Goal: Task Accomplishment & Management: Complete application form

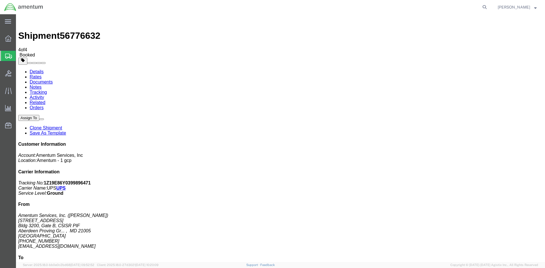
click at [0, 0] on span "Create Shipment" at bounding box center [0, 0] width 0 height 0
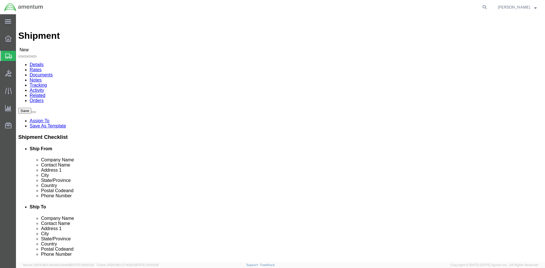
select select "MYPROFILE"
select select "MD"
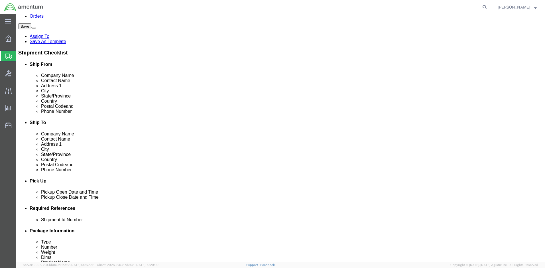
scroll to position [86, 0]
click link "ADDITIONAL INFORMATION"
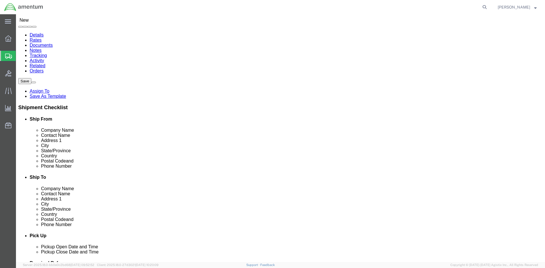
scroll to position [0, 0]
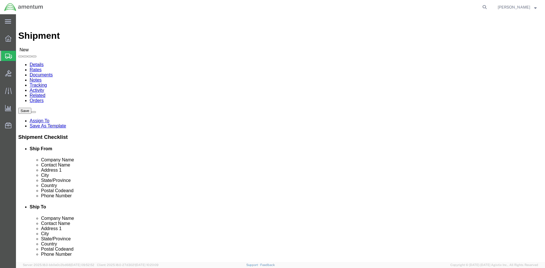
click input "text"
type input "M+P International INC"
type input "Quote CCC-2064/ OP00058577"
click input "text"
type input "[STREET_ADDRESS]"
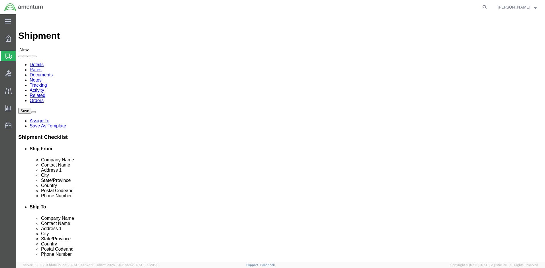
type input "Warwick"
type input "r"
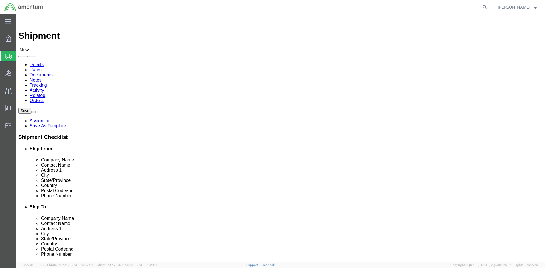
click input "Postal Code"
type input "02888"
click input "text"
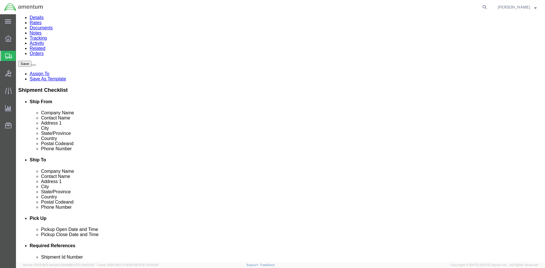
scroll to position [57, 0]
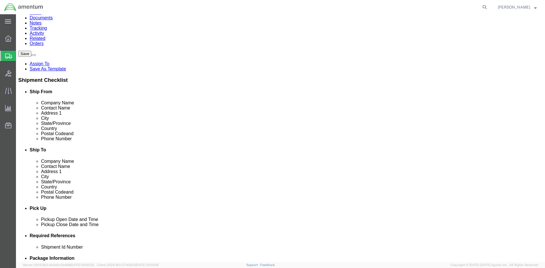
type input "[PHONE_NUMBER]"
click link "ADDITIONAL INFORMATION"
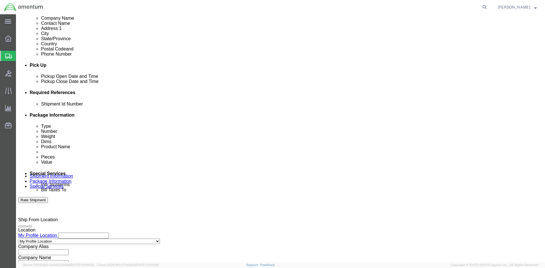
scroll to position [228, 0]
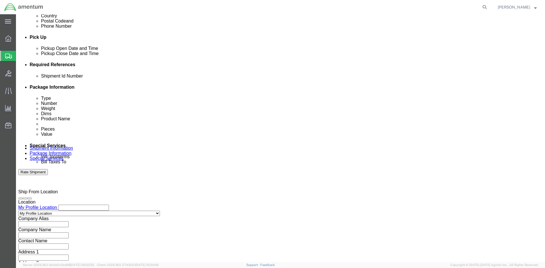
click input "text"
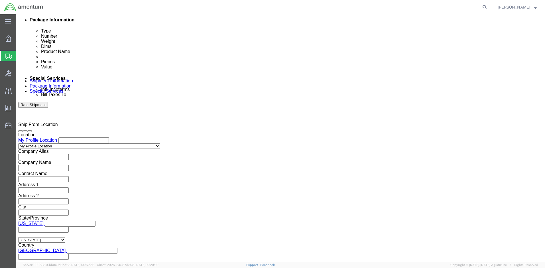
scroll to position [296, 0]
type input "2575.01.02.C.[DATE].OMNX"
click button "Continue"
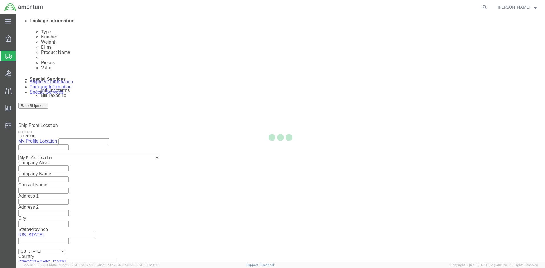
select select "CBOX"
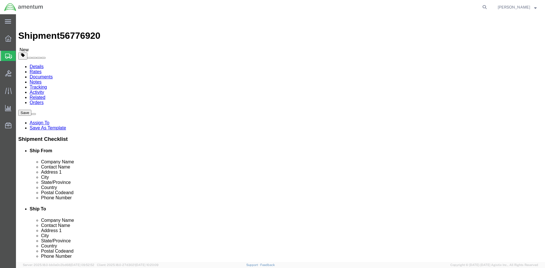
click input "text"
type input "28"
type input "2"
type input "15"
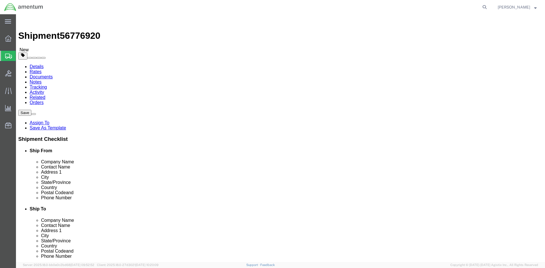
type input "22.0"
click div "Package Type Select BCK Boxes Bale(s) Basket(s) Bolt(s) Bottle(s) Buckets Bulk …"
click link "Add Content"
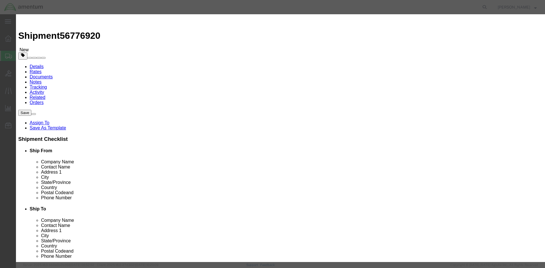
click input "text"
type input "Calibration Equipment"
drag, startPoint x: 173, startPoint y: 53, endPoint x: 140, endPoint y: 54, distance: 32.8
click div "Pieces 0 Select Bag Barrels 100Board Feet Bottle Box Blister Pack Carats Can Ca…"
type input "1"
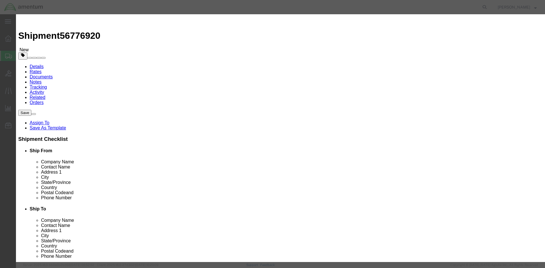
click input "text"
type input "200"
click button "Save & Close"
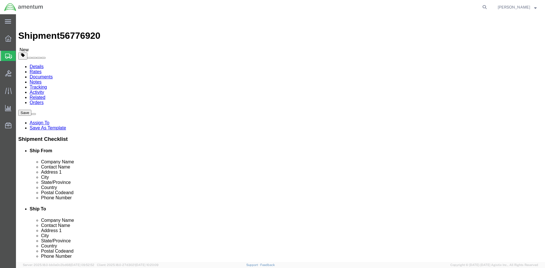
click button "Rate Shipment"
